Goal: Obtain resource: Download file/media

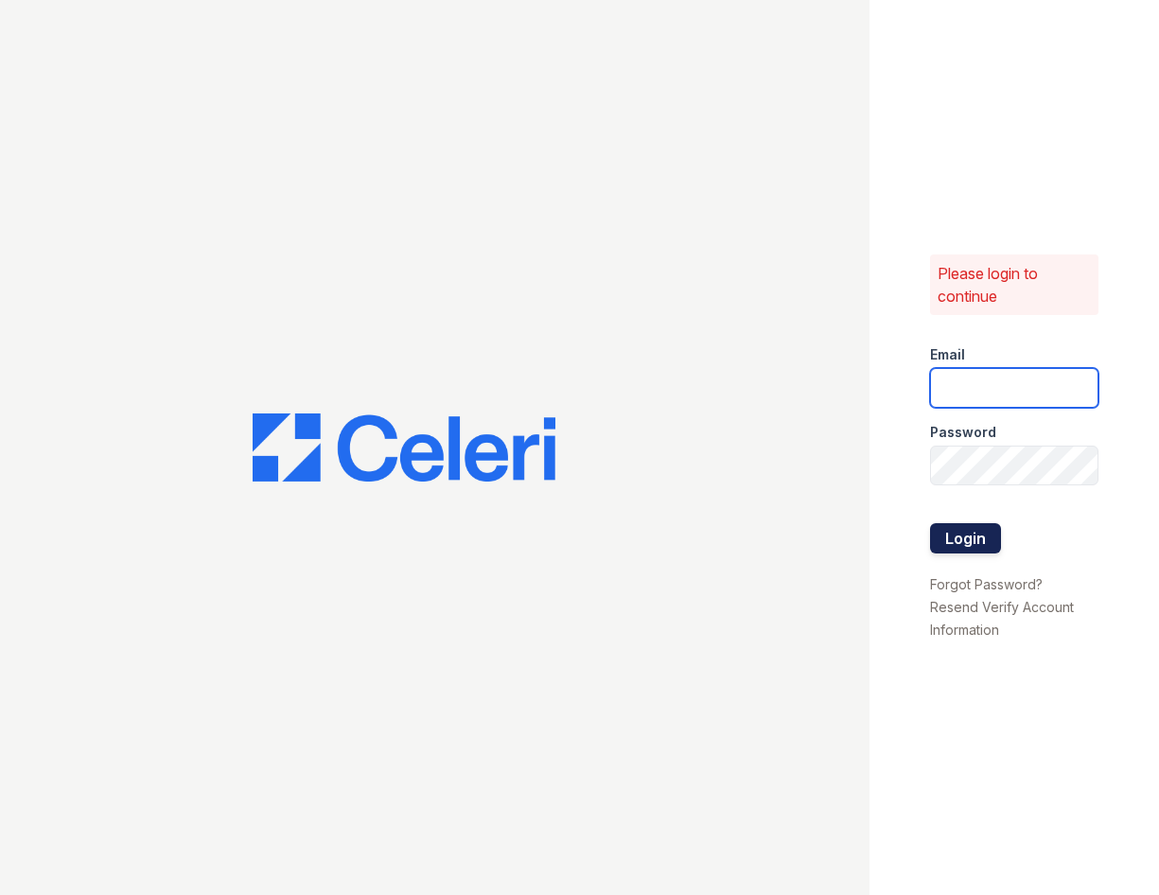
type input "[PERSON_NAME][EMAIL_ADDRESS][PERSON_NAME][DOMAIN_NAME]"
click at [973, 534] on button "Login" at bounding box center [965, 538] width 71 height 30
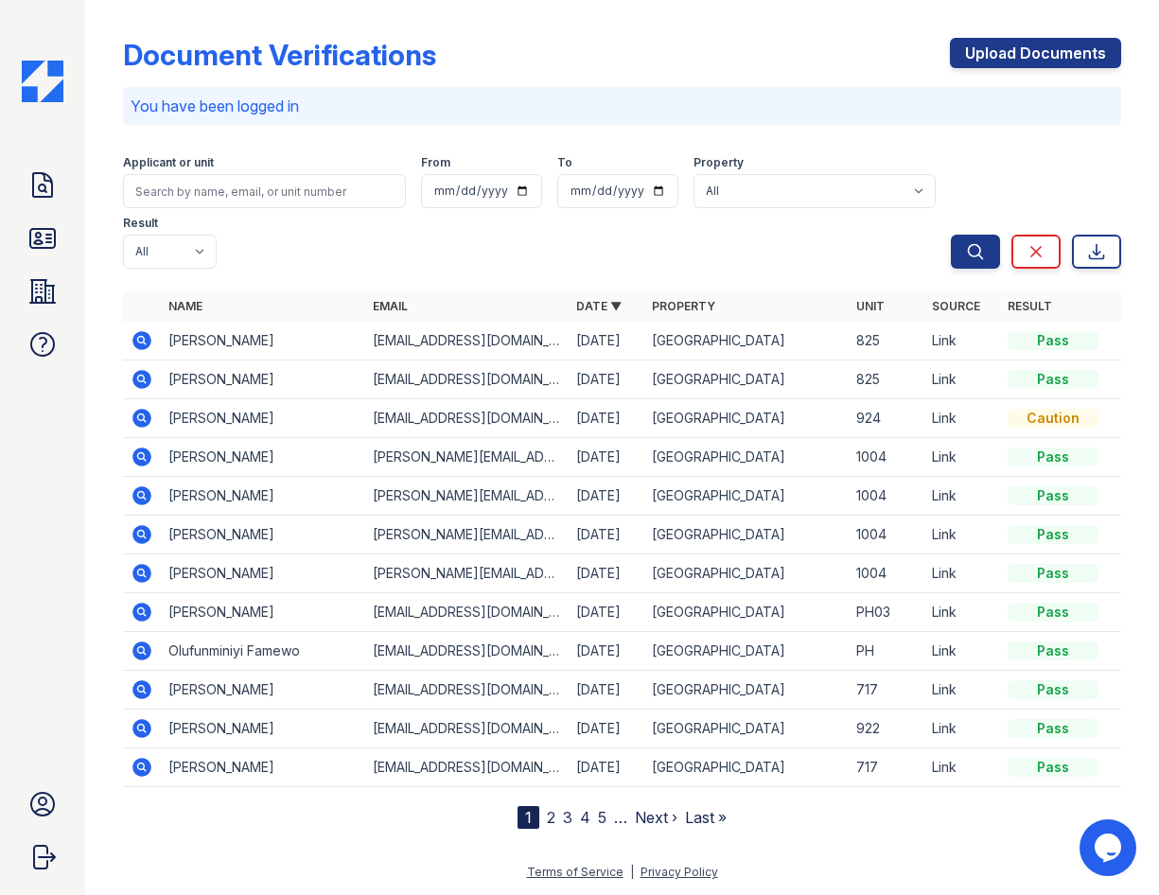
click at [141, 375] on icon at bounding box center [142, 379] width 23 height 23
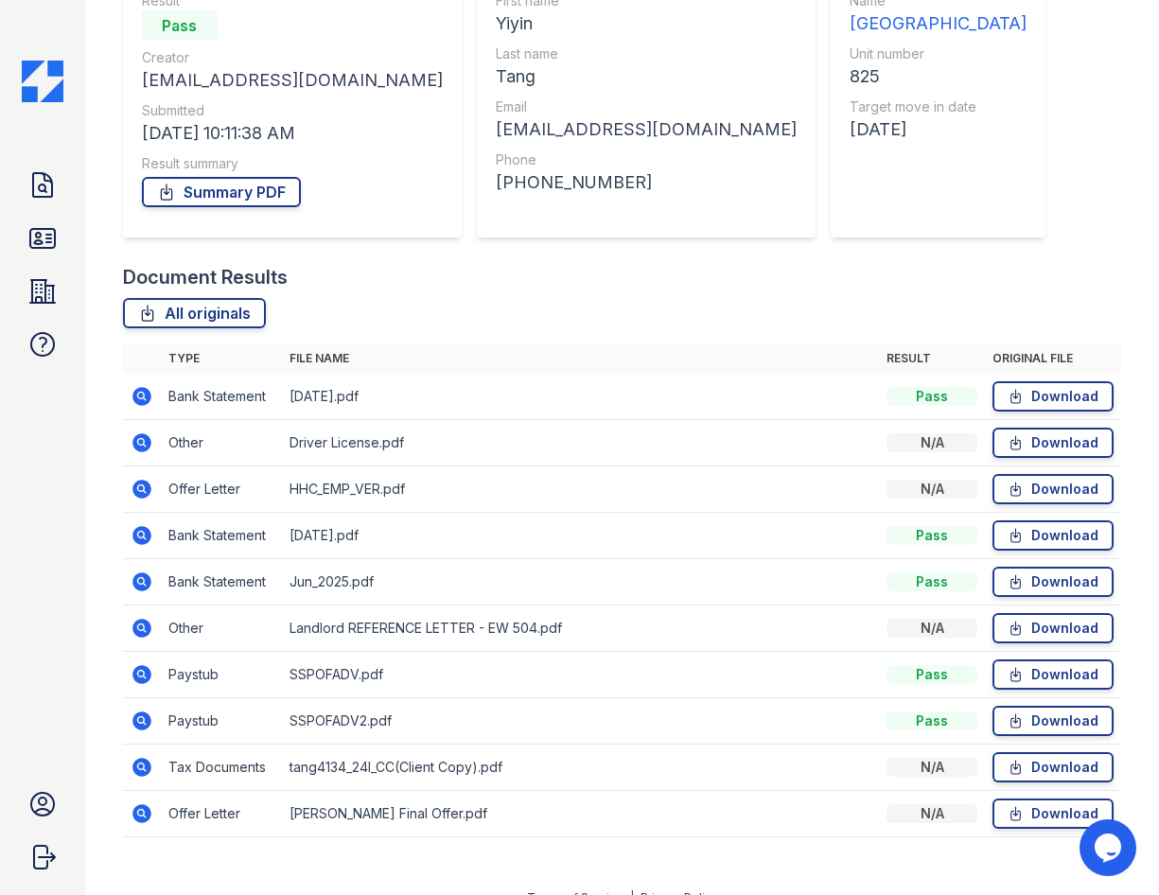
scroll to position [227, 0]
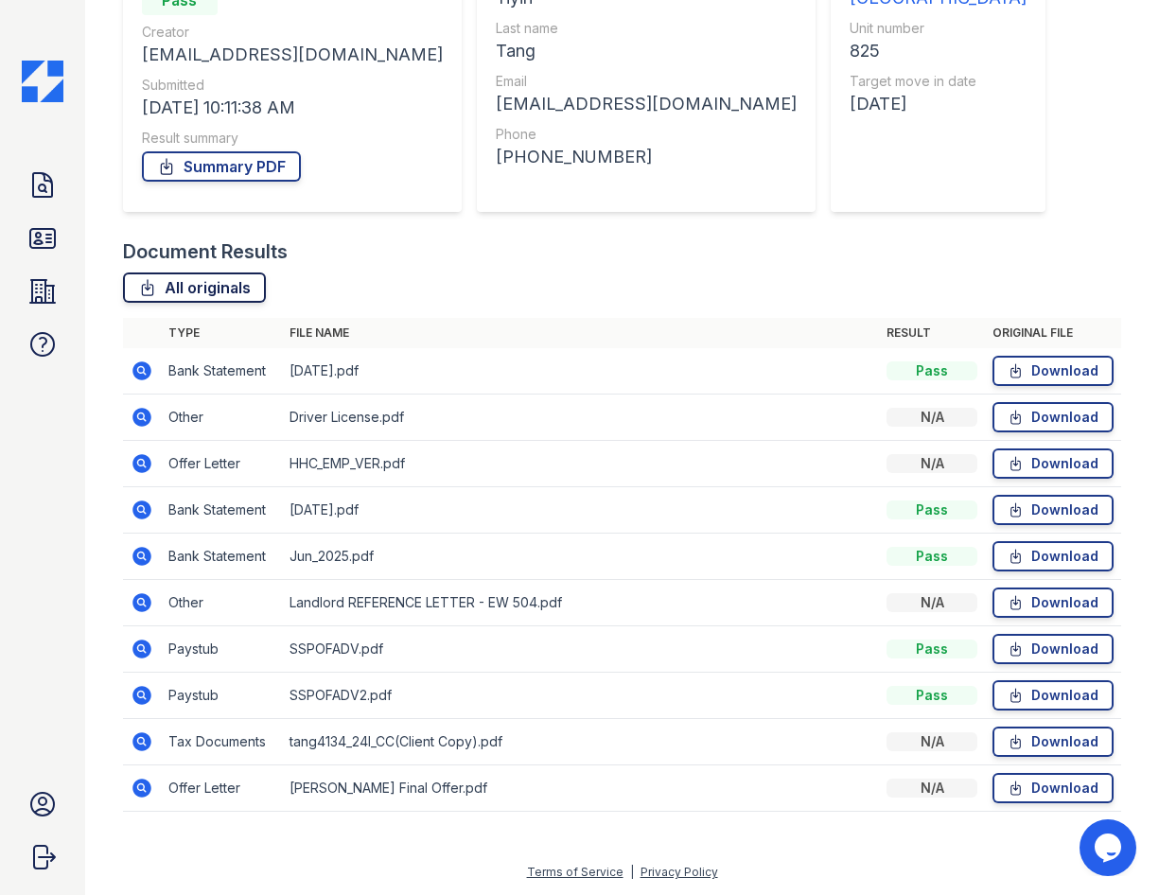
click at [234, 287] on link "All originals" at bounding box center [194, 287] width 143 height 30
click at [205, 160] on link "Summary PDF" at bounding box center [221, 166] width 159 height 30
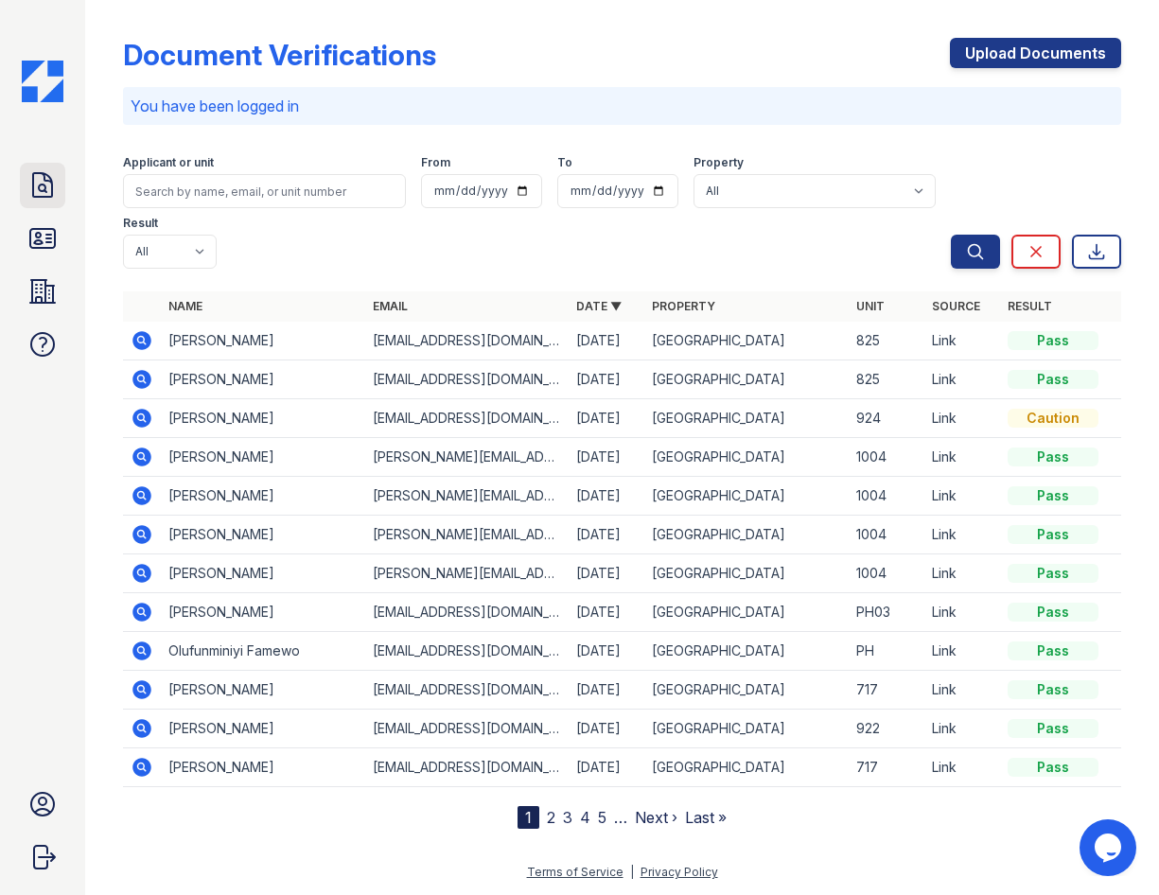
click at [48, 185] on icon at bounding box center [42, 185] width 30 height 30
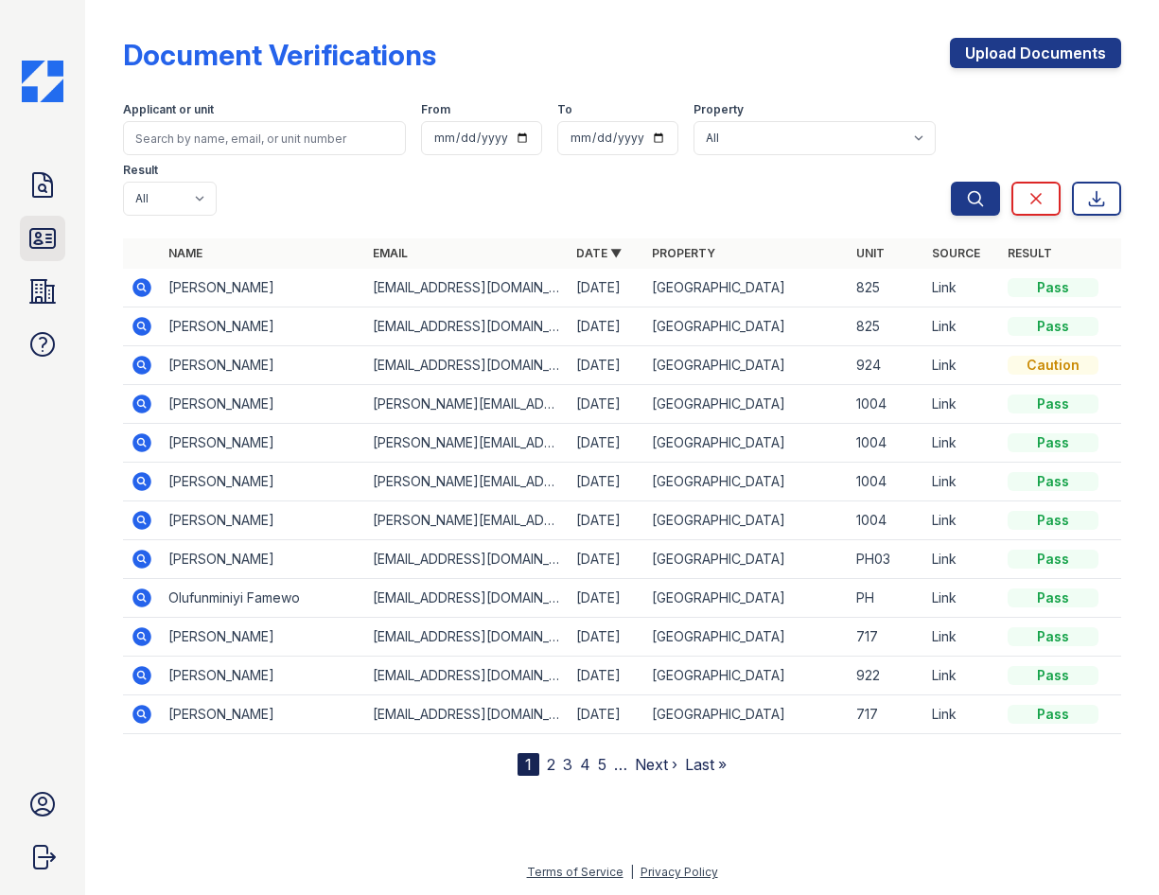
click at [39, 229] on icon at bounding box center [42, 238] width 25 height 19
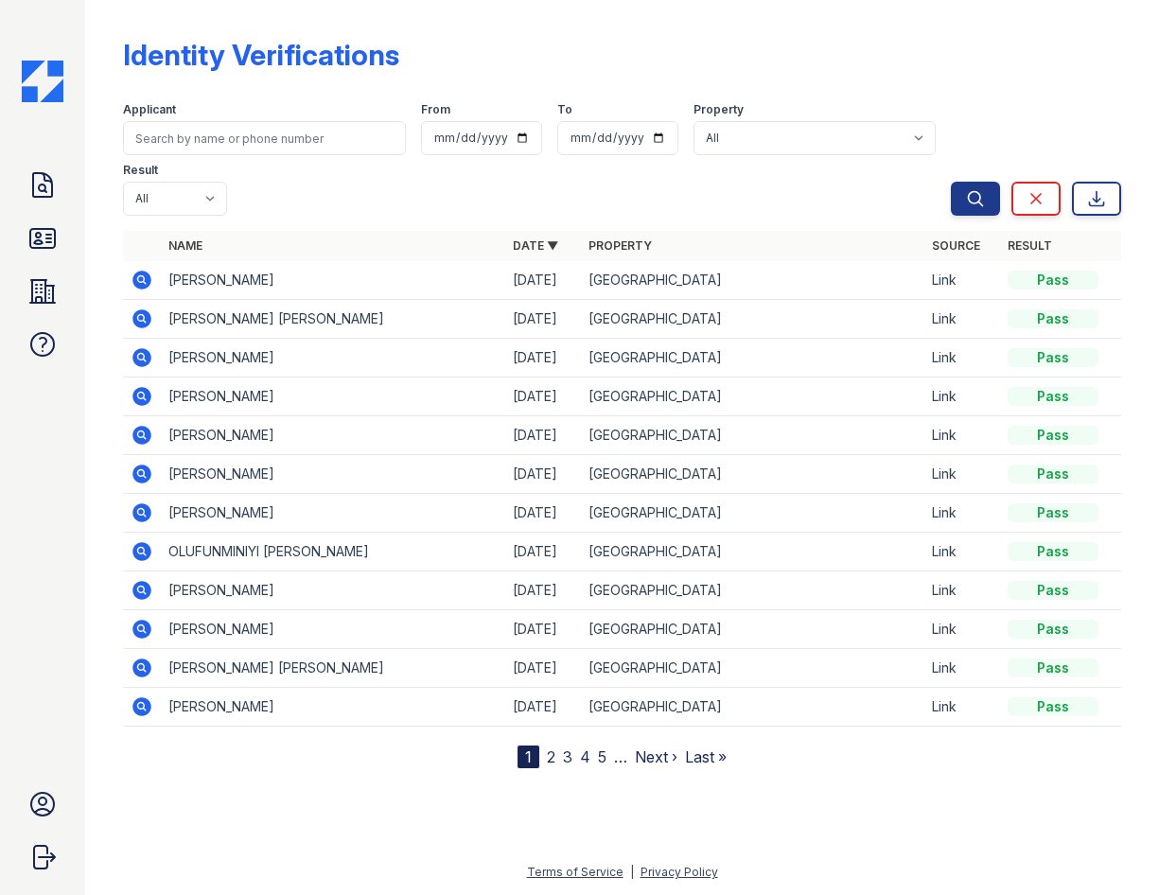
click at [145, 352] on icon at bounding box center [141, 357] width 19 height 19
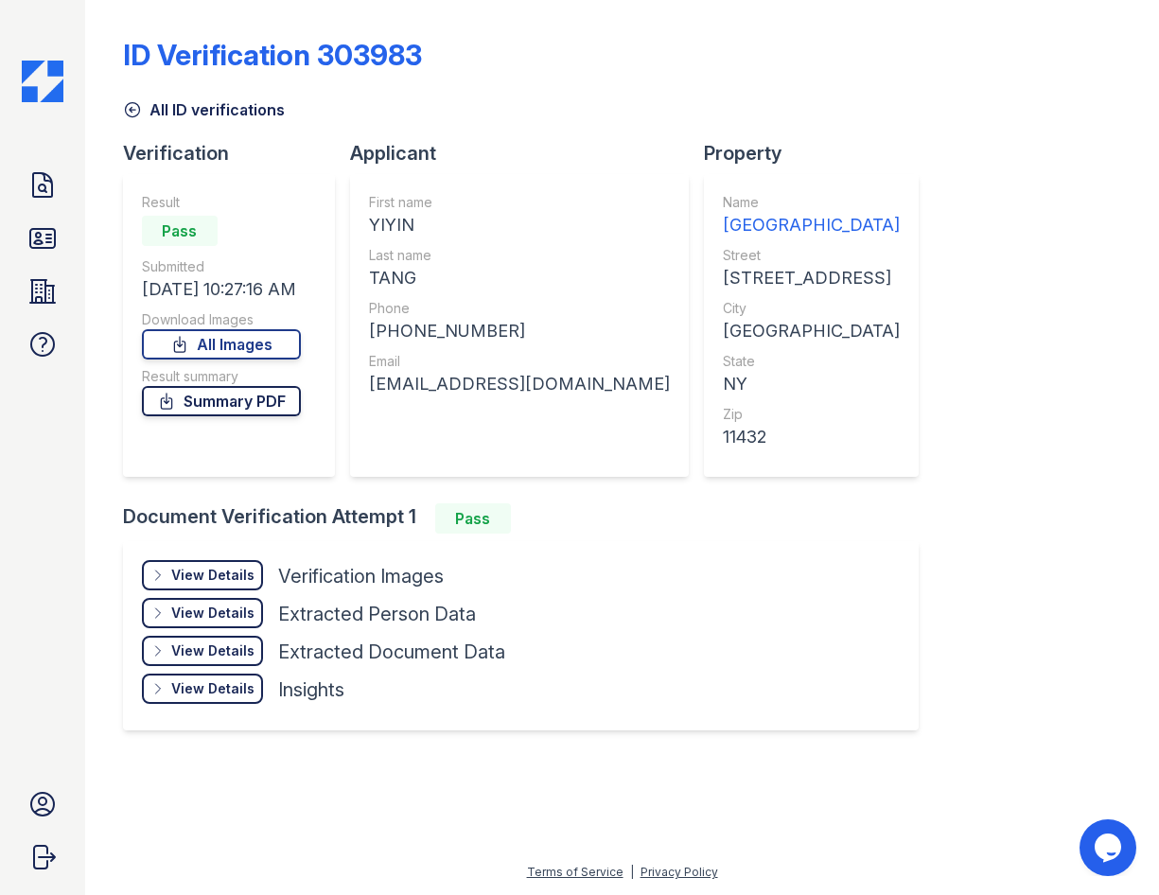
click at [176, 399] on icon at bounding box center [166, 401] width 19 height 19
click at [0, 254] on html "Doc Verifications ID Verifications Properties FAQ sasha gonzalez Green Cedar Ma…" at bounding box center [579, 447] width 1159 height 895
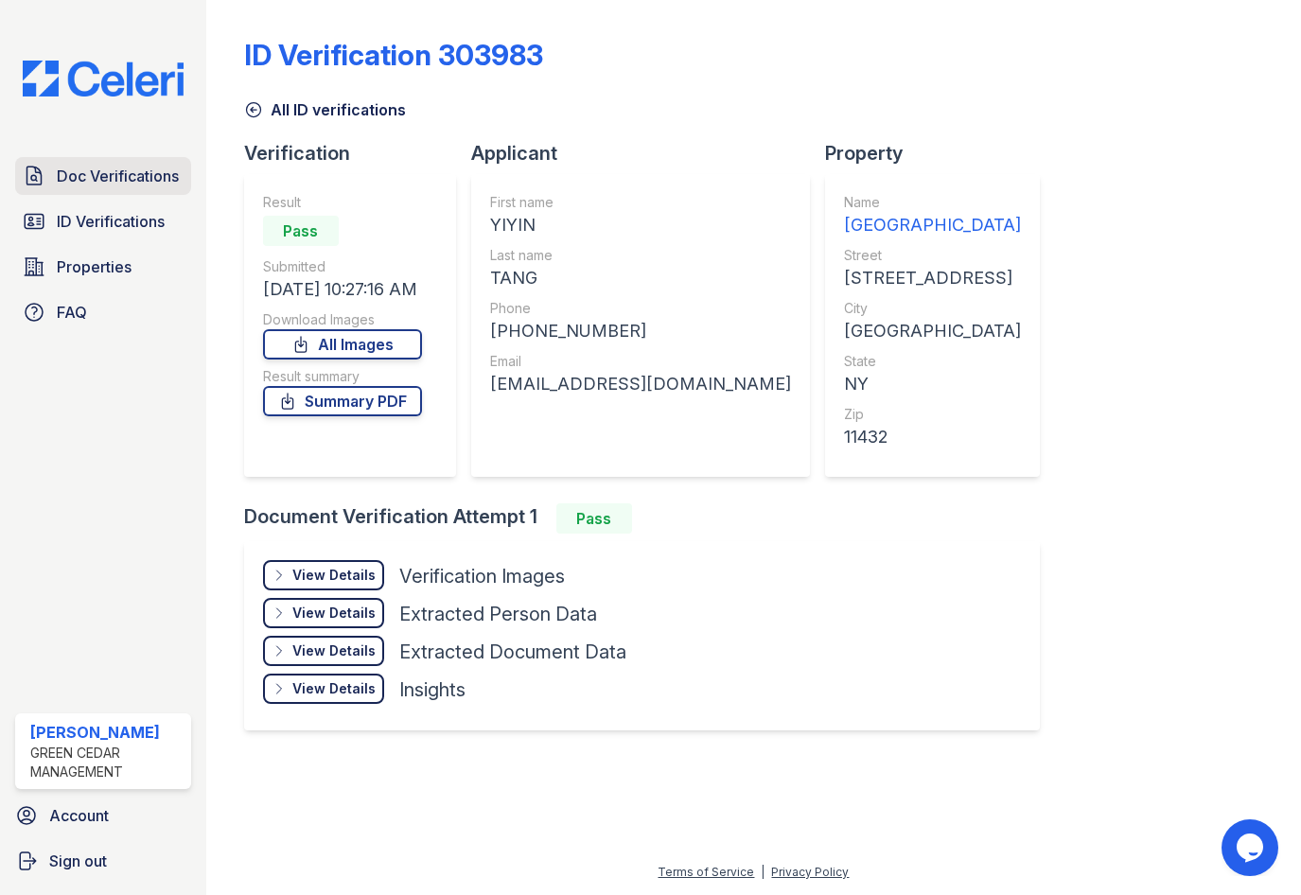
click at [143, 168] on span "Doc Verifications" at bounding box center [118, 176] width 122 height 23
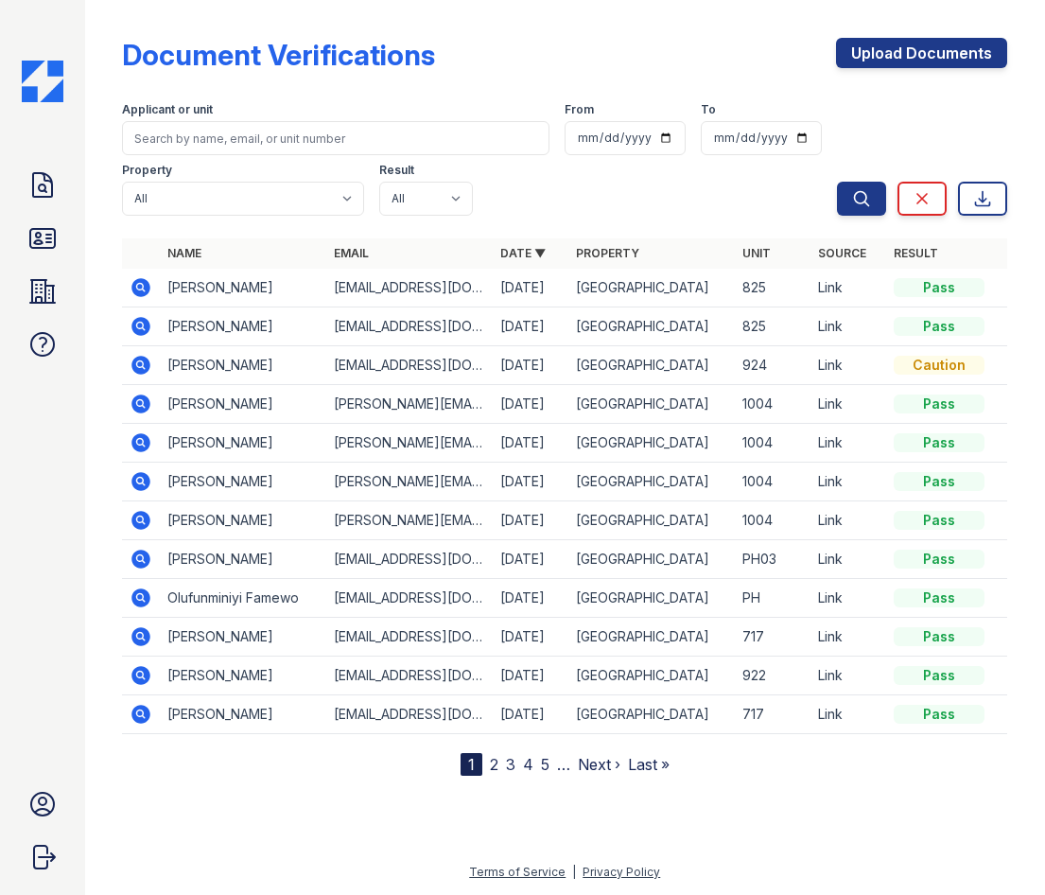
click at [121, 322] on div at bounding box center [119, 392] width 8 height 768
click at [148, 326] on icon at bounding box center [141, 326] width 19 height 19
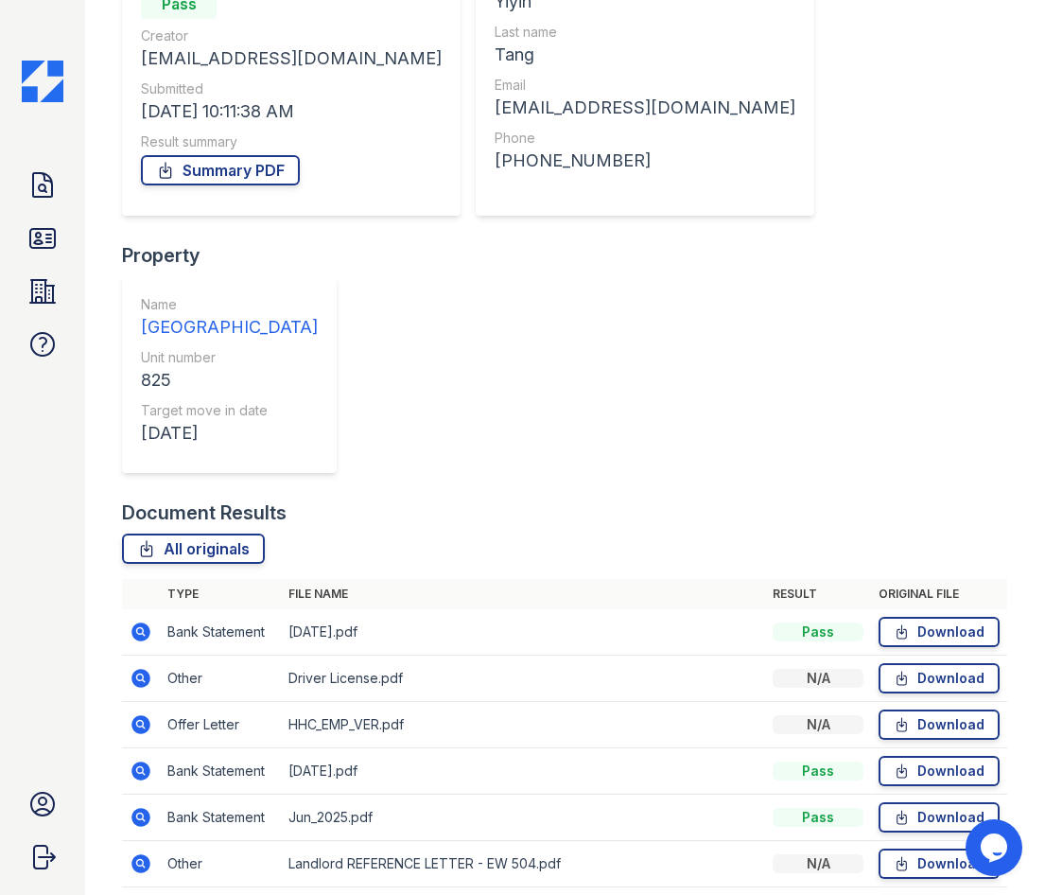
scroll to position [227, 0]
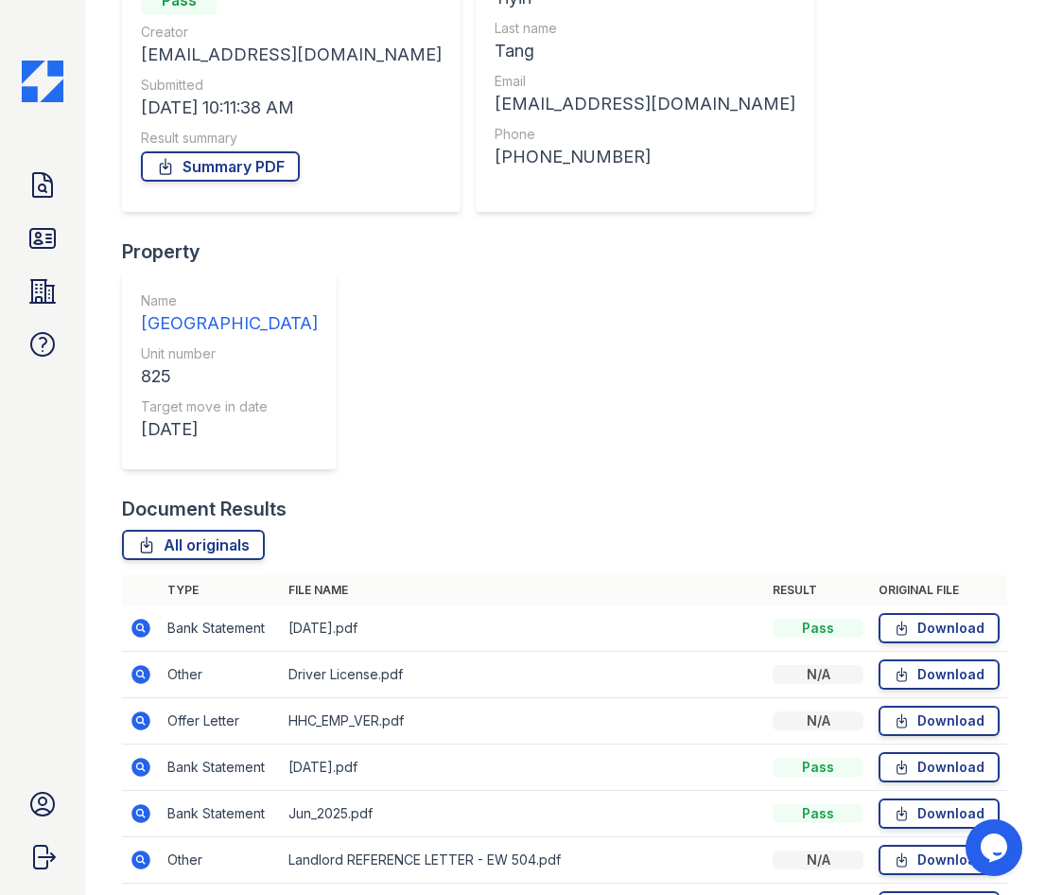
click at [143, 756] on icon at bounding box center [141, 767] width 23 height 23
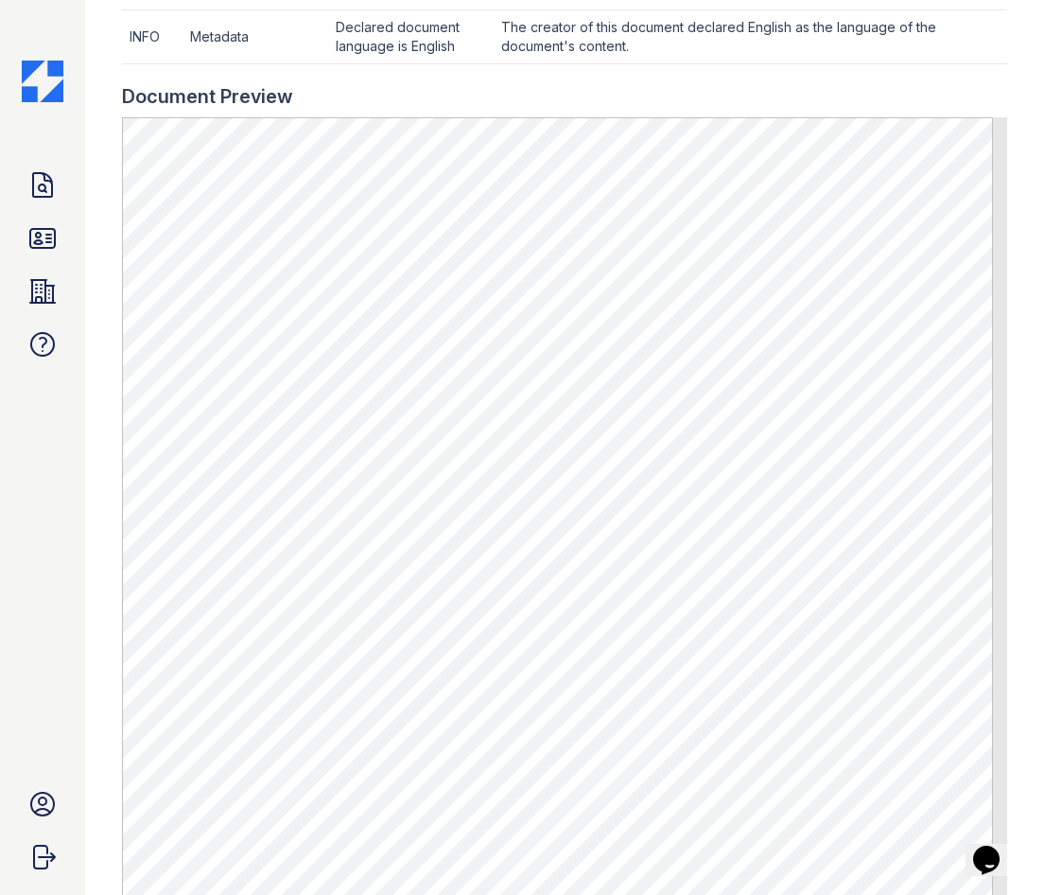
scroll to position [946, 0]
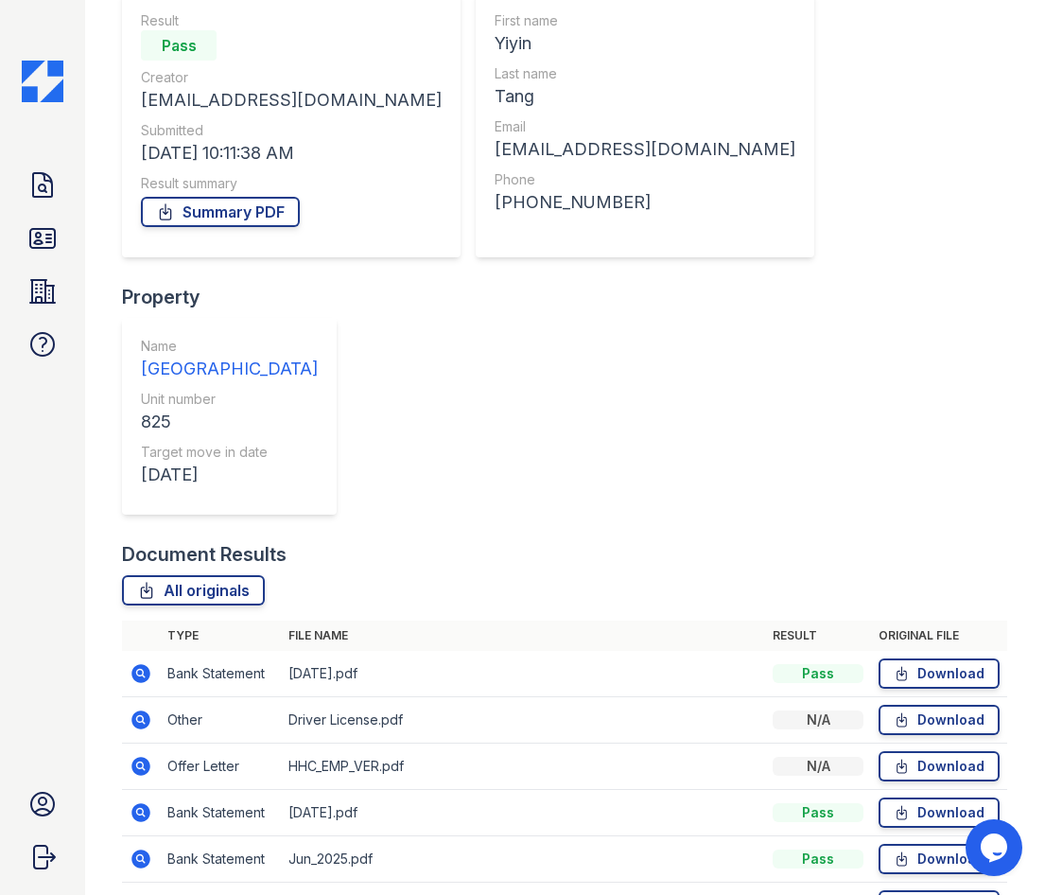
scroll to position [189, 0]
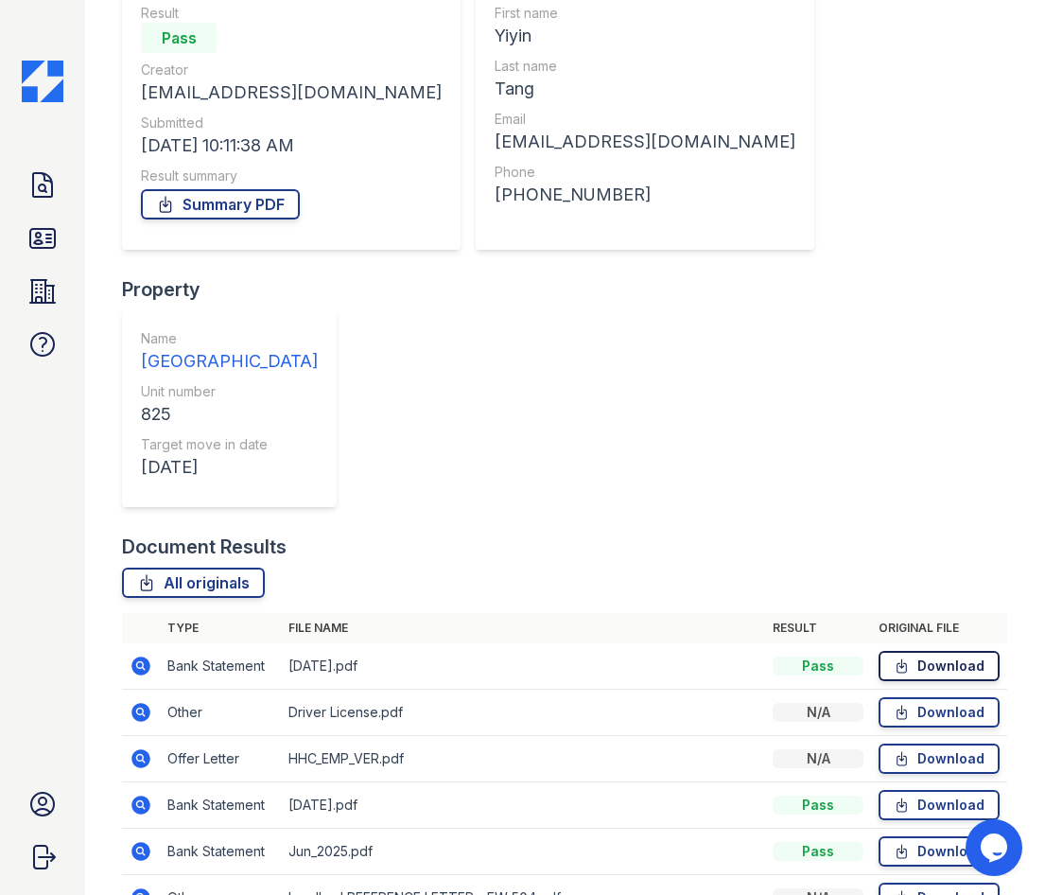
click at [978, 651] on link "Download" at bounding box center [939, 666] width 121 height 30
click at [133, 655] on icon at bounding box center [141, 666] width 23 height 23
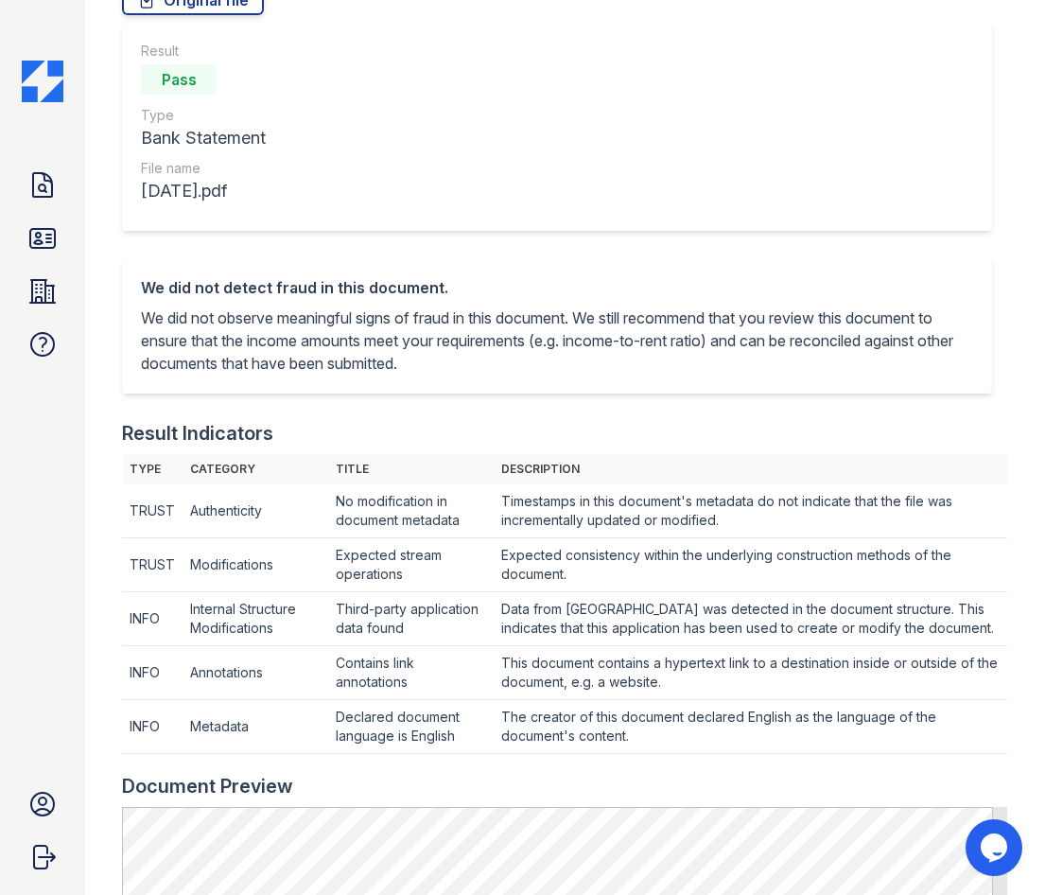
scroll to position [662, 0]
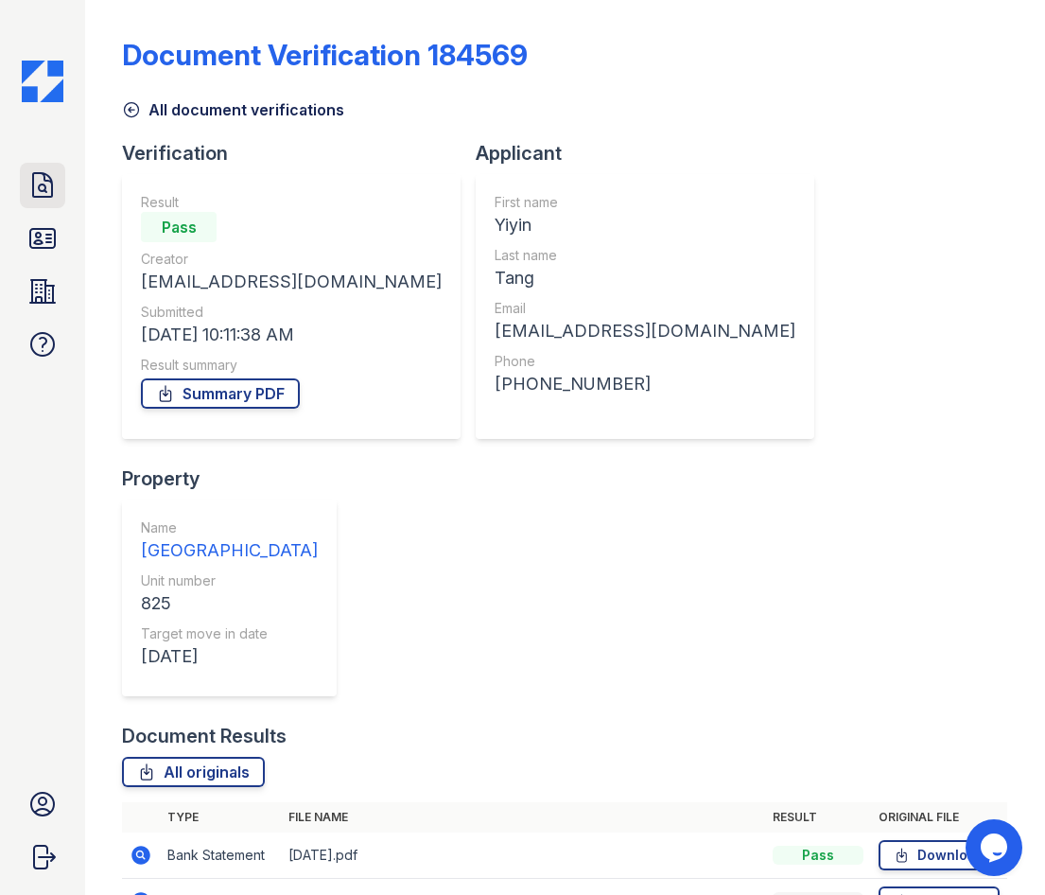
click at [46, 183] on icon at bounding box center [42, 185] width 30 height 30
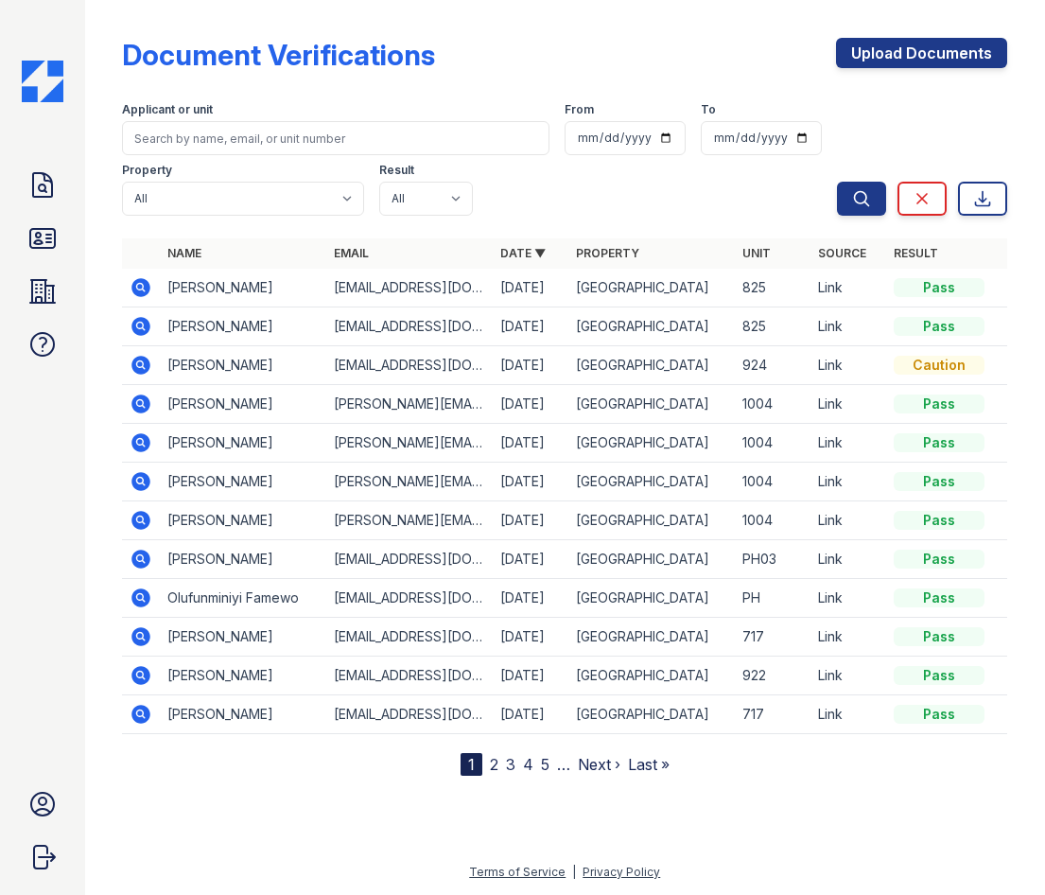
click at [140, 328] on icon at bounding box center [141, 326] width 23 height 23
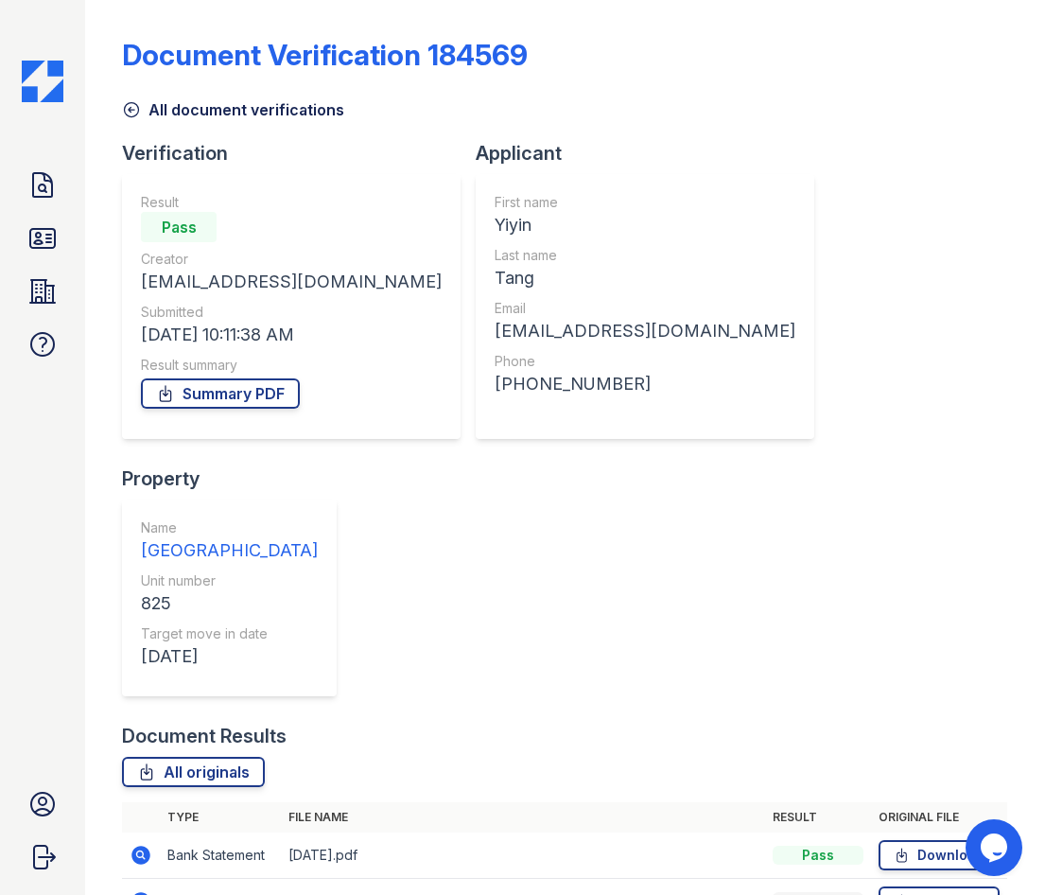
drag, startPoint x: 139, startPoint y: 600, endPoint x: 526, endPoint y: 506, distance: 398.0
click at [526, 757] on div "All originals" at bounding box center [564, 772] width 885 height 30
